Goal: Transaction & Acquisition: Purchase product/service

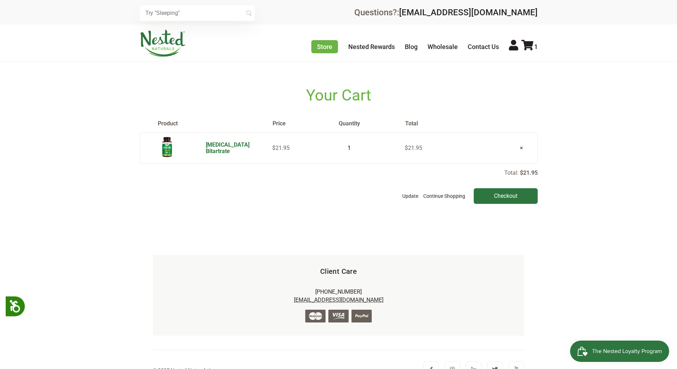
click at [247, 147] on link "[MEDICAL_DATA] Bitartrate" at bounding box center [228, 148] width 44 height 13
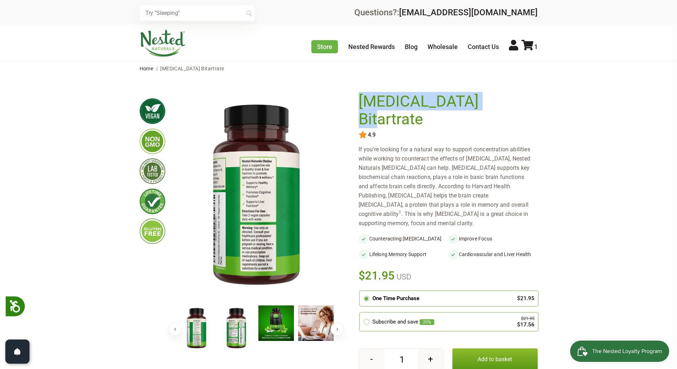
drag, startPoint x: 477, startPoint y: 102, endPoint x: 360, endPoint y: 101, distance: 117.4
click at [360, 101] on h1 "[MEDICAL_DATA] Bitartrate" at bounding box center [447, 110] width 176 height 35
copy h1 "[MEDICAL_DATA] Bitartrate"
